Goal: Information Seeking & Learning: Find specific fact

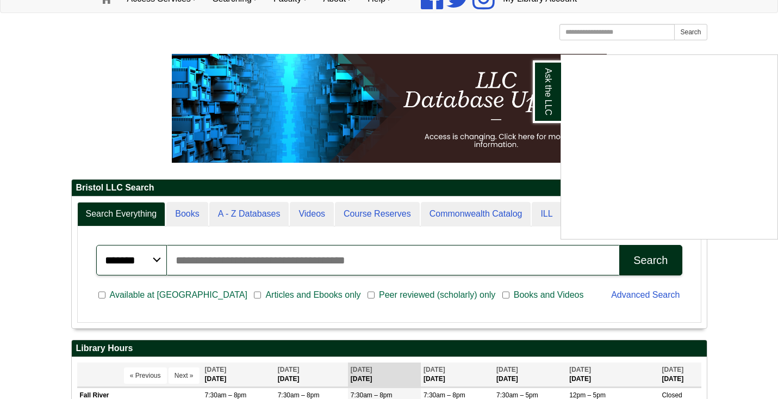
scroll to position [100, 0]
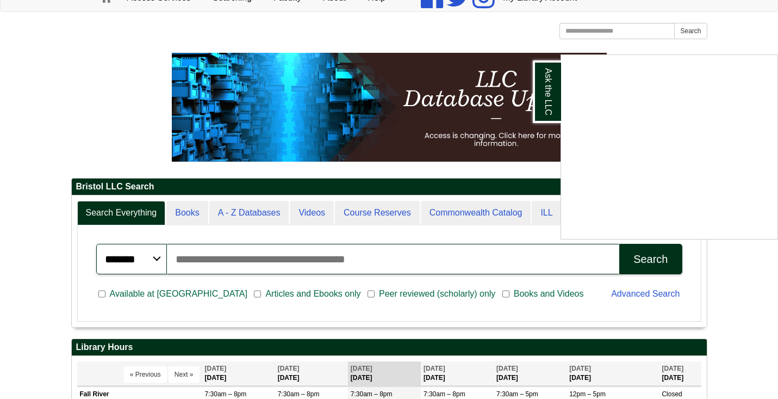
click at [306, 292] on div "Ask the LLC" at bounding box center [389, 199] width 778 height 399
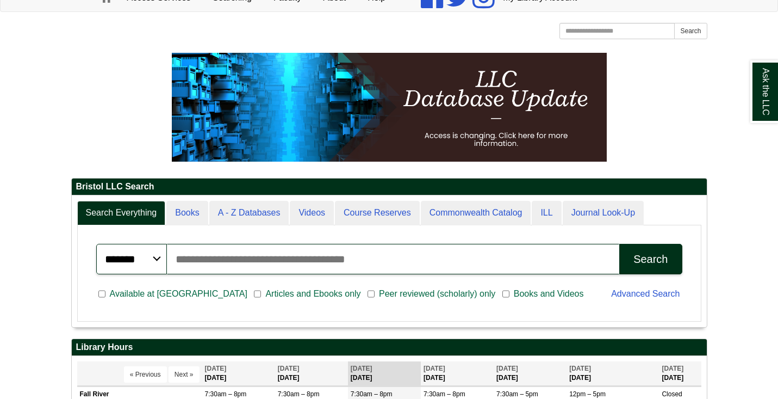
click at [347, 253] on input "Search articles, books, journals & more" at bounding box center [393, 259] width 453 height 30
type input "*"
click at [620, 244] on button "Search" at bounding box center [651, 259] width 63 height 30
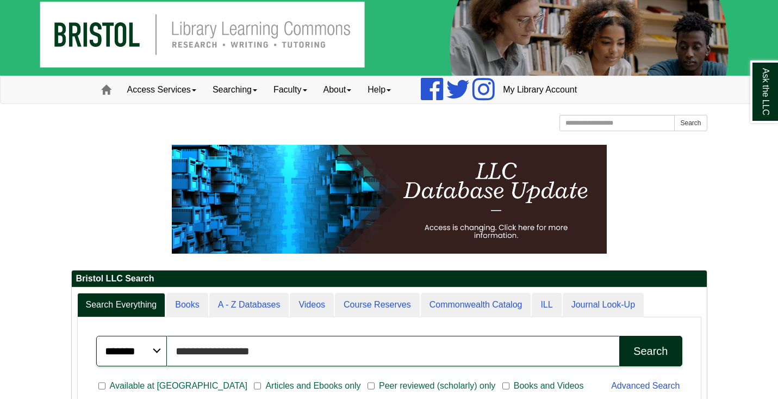
scroll to position [0, 0]
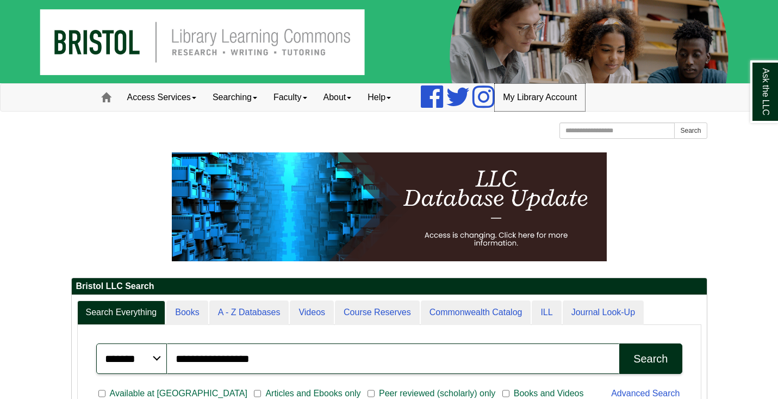
click at [553, 96] on link "My Library Account" at bounding box center [540, 97] width 90 height 27
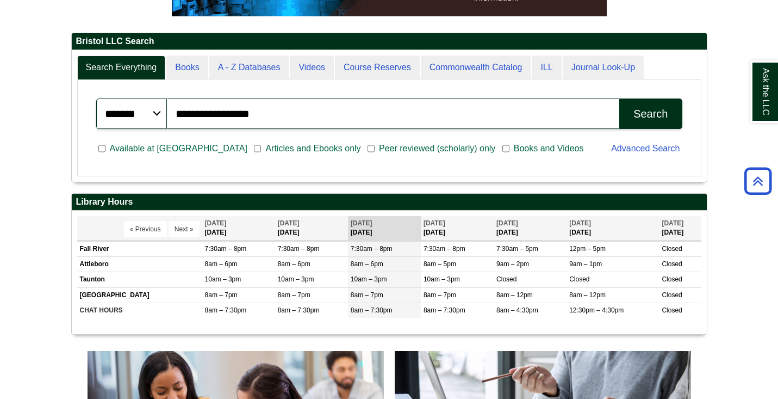
scroll to position [246, 0]
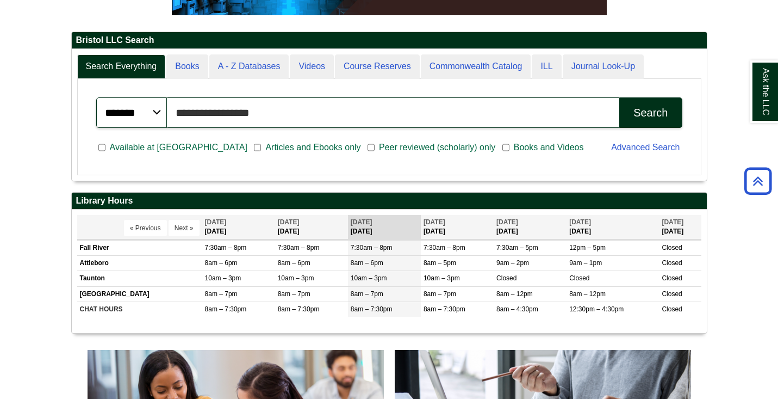
click at [360, 117] on input "**********" at bounding box center [393, 112] width 453 height 30
type input "**********"
click at [620, 97] on button "Search" at bounding box center [651, 112] width 63 height 30
